Goal: Information Seeking & Learning: Find specific fact

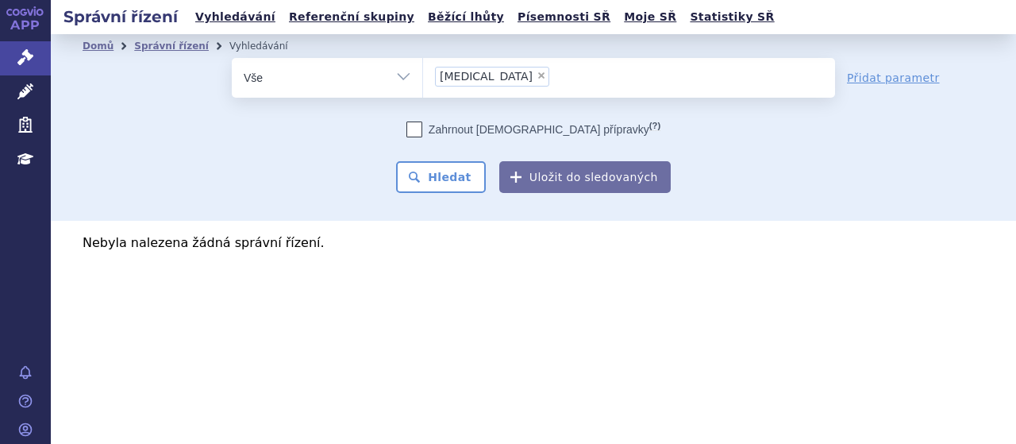
click at [490, 68] on li "× evkeeza" at bounding box center [492, 77] width 114 height 20
click at [423, 68] on select "evkeeza" at bounding box center [422, 77] width 1 height 40
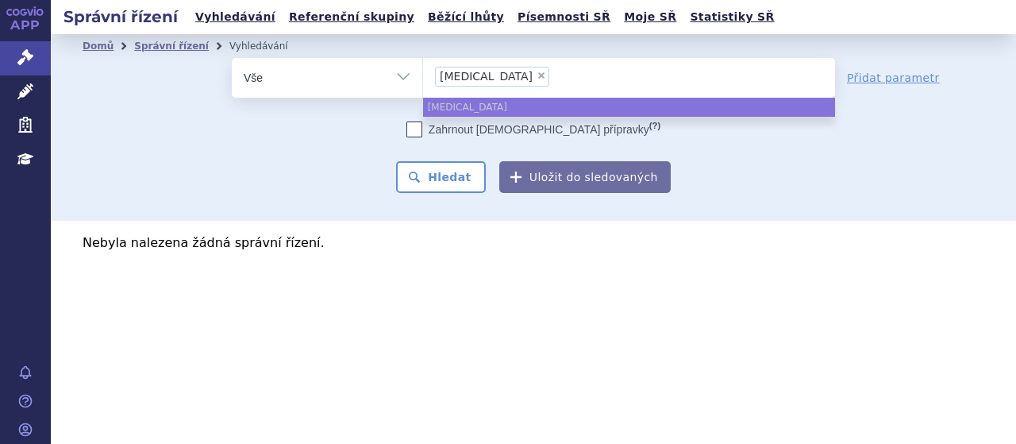
click at [493, 73] on li "× evkeeza" at bounding box center [492, 77] width 114 height 20
click at [423, 73] on select "evkeeza" at bounding box center [422, 77] width 1 height 40
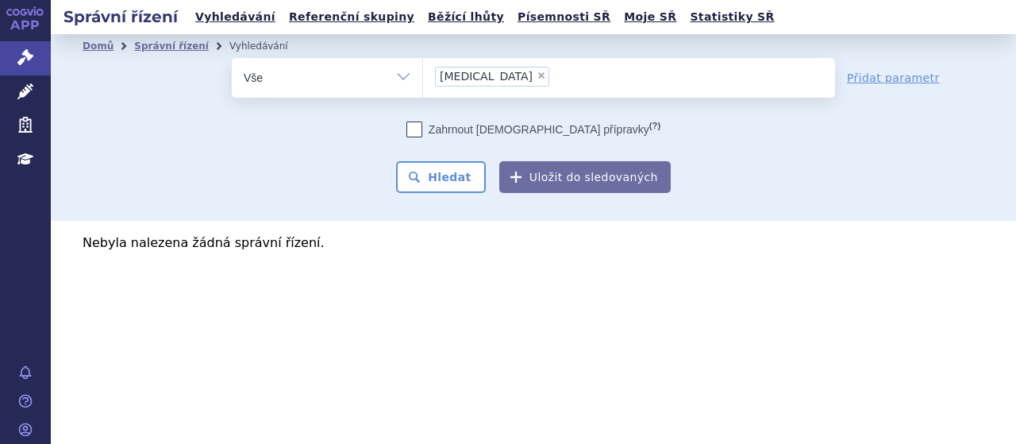
click at [537, 71] on span "×" at bounding box center [542, 76] width 10 height 10
click at [423, 71] on select "evkeeza" at bounding box center [422, 77] width 1 height 40
select select
click at [409, 78] on select "Vše Spisová značka Typ SŘ Přípravek/SUKL kód Účastník/Držitel" at bounding box center [327, 76] width 191 height 36
select select "filter-atc-group"
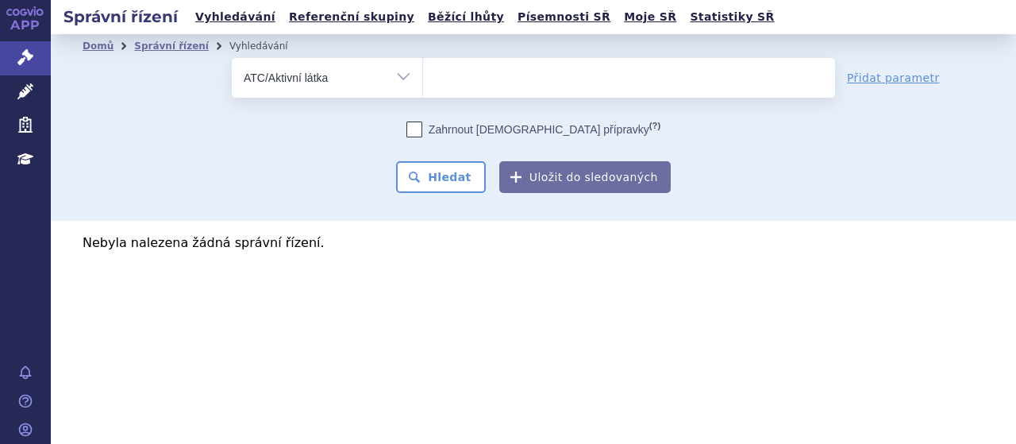
click at [232, 58] on select "Vše Spisová značka Typ SŘ Přípravek/SUKL kód Účastník/Držitel" at bounding box center [327, 76] width 191 height 36
click at [569, 63] on ul at bounding box center [629, 74] width 412 height 33
click at [423, 63] on select at bounding box center [422, 77] width 1 height 40
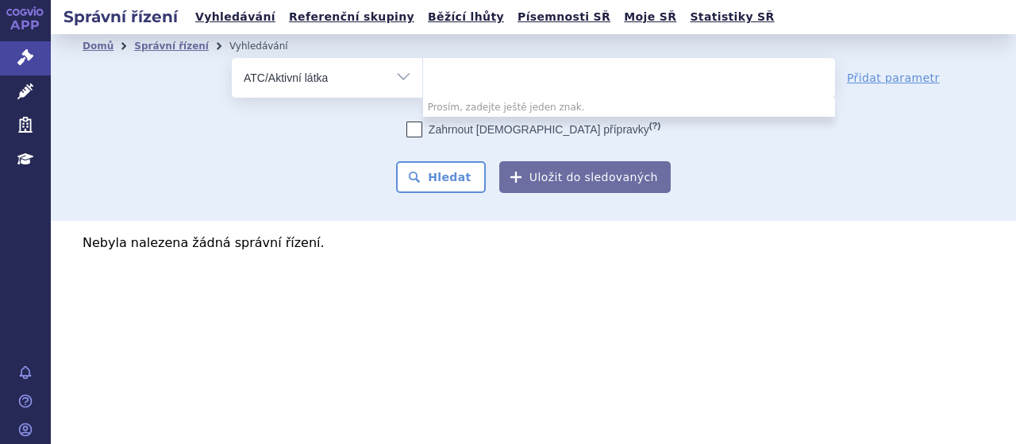
click at [569, 63] on ul at bounding box center [629, 74] width 412 height 33
click at [423, 63] on select at bounding box center [422, 77] width 1 height 40
type input "f"
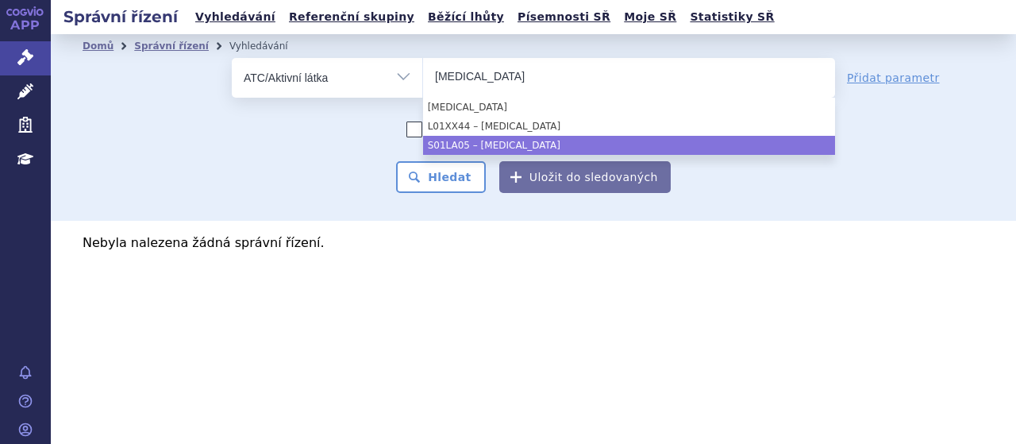
type input "aflibercept"
select select "S01LA05"
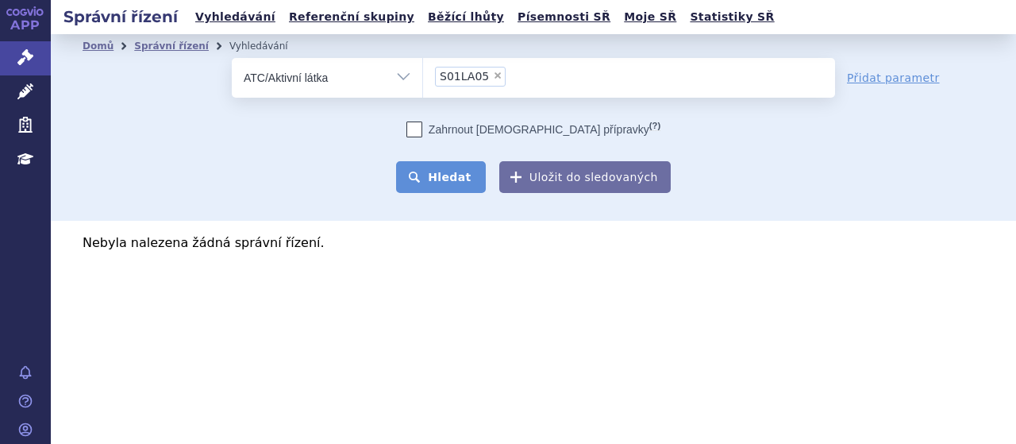
click at [455, 175] on button "Hledat" at bounding box center [441, 177] width 90 height 32
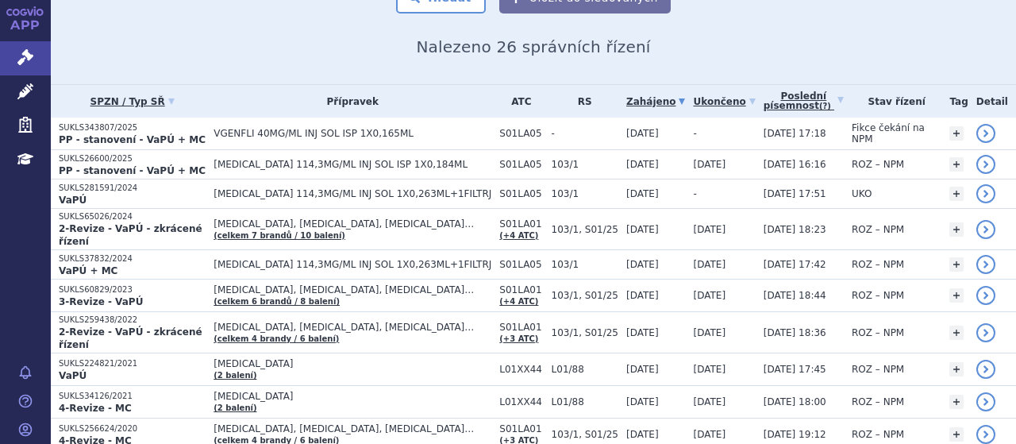
scroll to position [275, 0]
